Goal: Information Seeking & Learning: Find specific fact

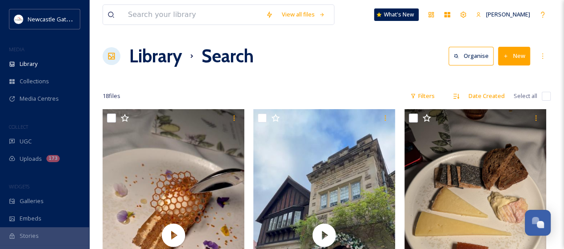
scroll to position [1663, 0]
click at [139, 16] on input at bounding box center [193, 15] width 138 height 20
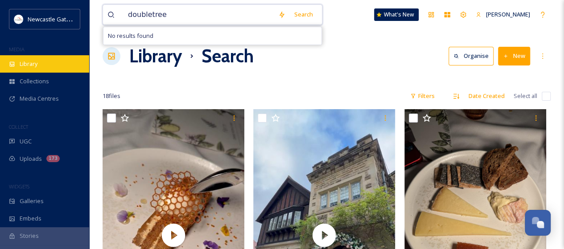
type input "doubletree"
click at [25, 59] on div "Library" at bounding box center [44, 63] width 89 height 17
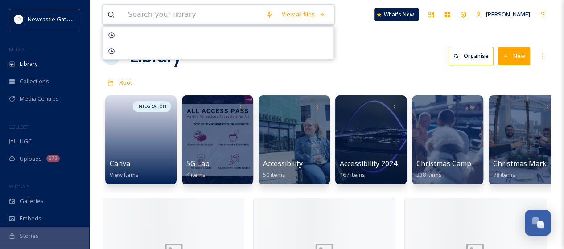
click at [143, 15] on input at bounding box center [193, 15] width 138 height 20
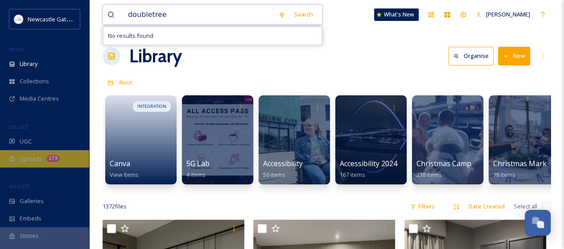
type input "doubletree"
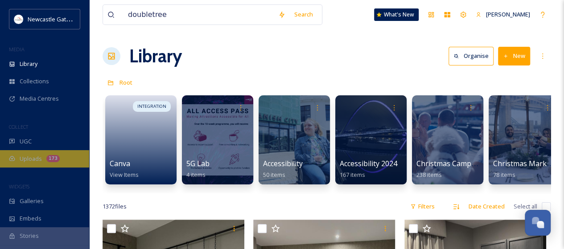
click at [30, 162] on span "Uploads" at bounding box center [31, 159] width 22 height 8
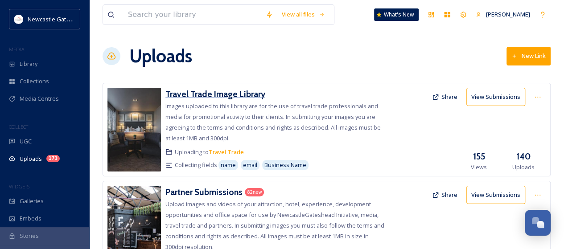
click at [248, 93] on h3 "Travel Trade Image Library" at bounding box center [216, 94] width 100 height 11
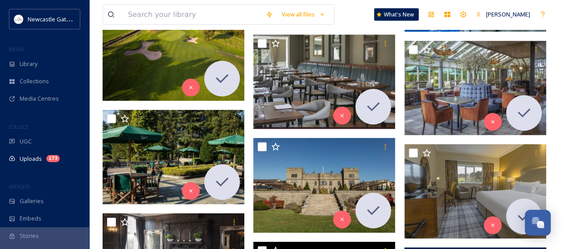
scroll to position [1071, 0]
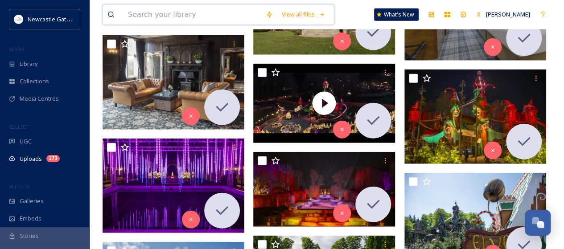
click at [130, 13] on input at bounding box center [193, 15] width 138 height 20
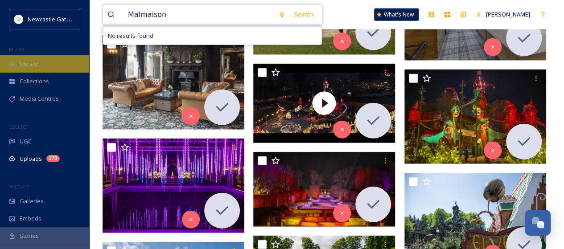
type input "Malmaison"
click at [32, 63] on span "Library" at bounding box center [29, 64] width 18 height 8
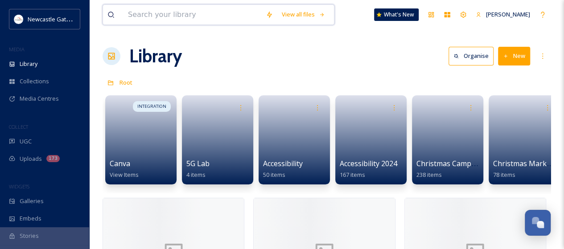
click at [152, 17] on input at bounding box center [193, 15] width 138 height 20
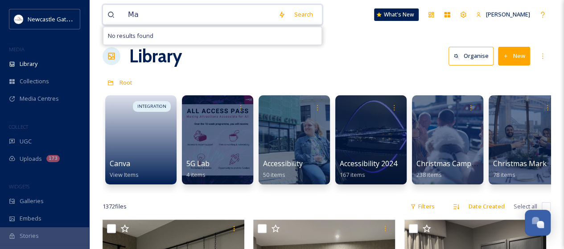
type input "M"
type input "91 Aparthotel"
drag, startPoint x: 174, startPoint y: 17, endPoint x: 129, endPoint y: 12, distance: 44.9
click at [129, 12] on input "91 Aparthotel" at bounding box center [199, 15] width 150 height 20
